Goal: Check status: Check status

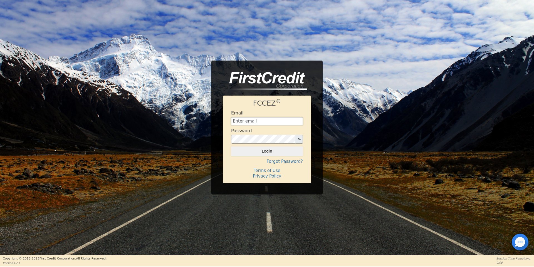
click at [257, 122] on input "text" at bounding box center [267, 121] width 72 height 8
type input "[EMAIL_ADDRESS][DOMAIN_NAME]"
click at [231, 147] on button "Login" at bounding box center [267, 151] width 72 height 9
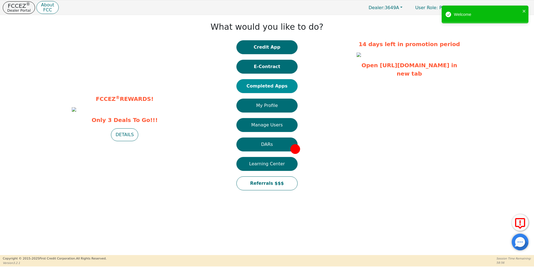
click at [272, 87] on button "Completed Apps" at bounding box center [267, 86] width 61 height 14
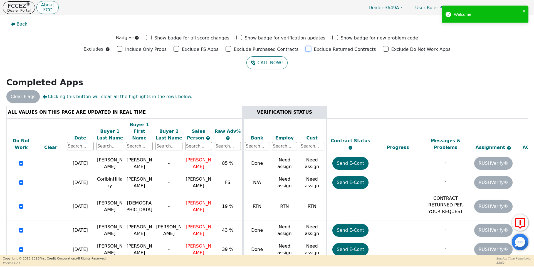
click at [306, 50] on input "Exclude Returned Contracts" at bounding box center [309, 49] width 6 height 6
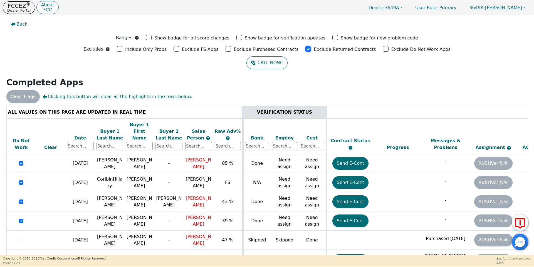
click at [306, 49] on input "Exclude Returned Contracts" at bounding box center [309, 49] width 6 height 6
checkbox input "false"
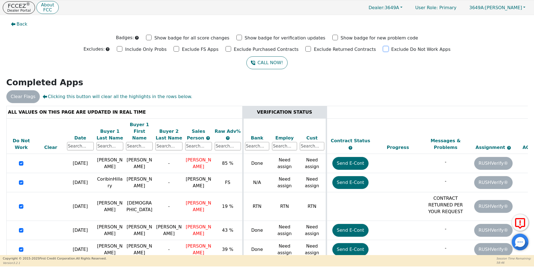
click at [383, 49] on input "Exclude Do Not Work Apps" at bounding box center [386, 49] width 6 height 6
checkbox input "true"
